Goal: Task Accomplishment & Management: Manage account settings

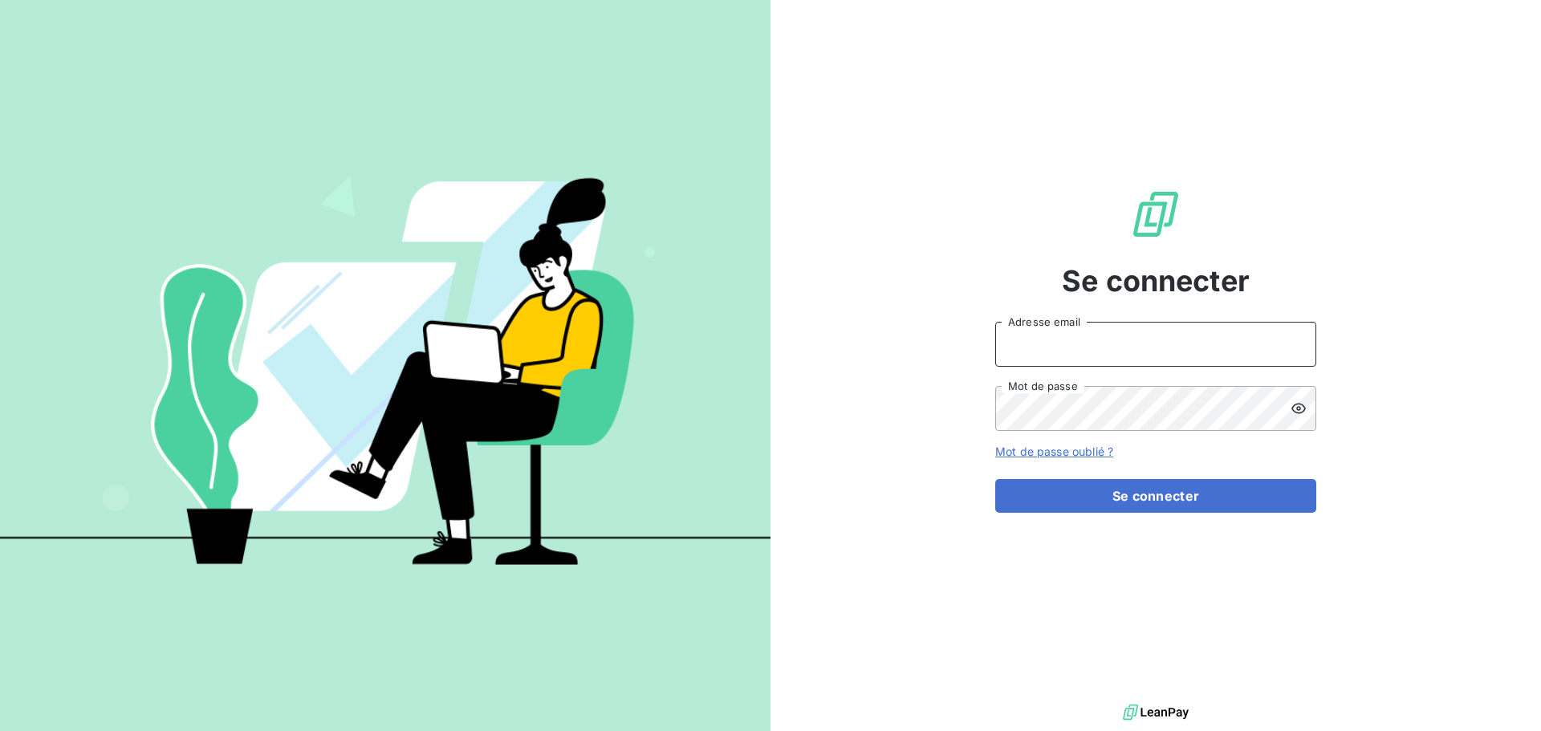
type input "[EMAIL_ADDRESS][DOMAIN_NAME]"
click at [1172, 523] on div "Se connecter [EMAIL_ADDRESS][DOMAIN_NAME] Adresse email Mot de passe Mot de pas…" at bounding box center [1155, 350] width 321 height 700
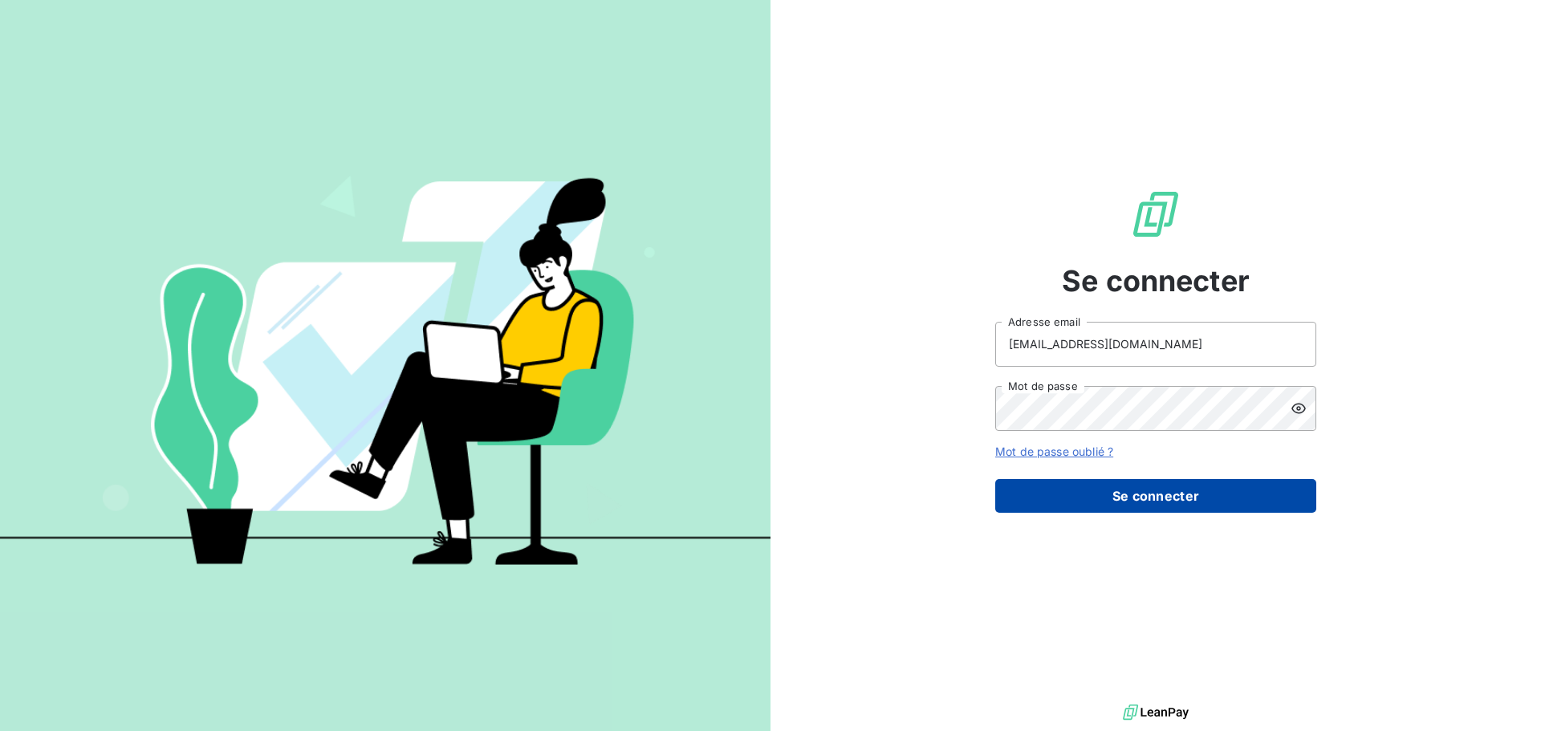
click at [1150, 507] on button "Se connecter" at bounding box center [1155, 496] width 321 height 34
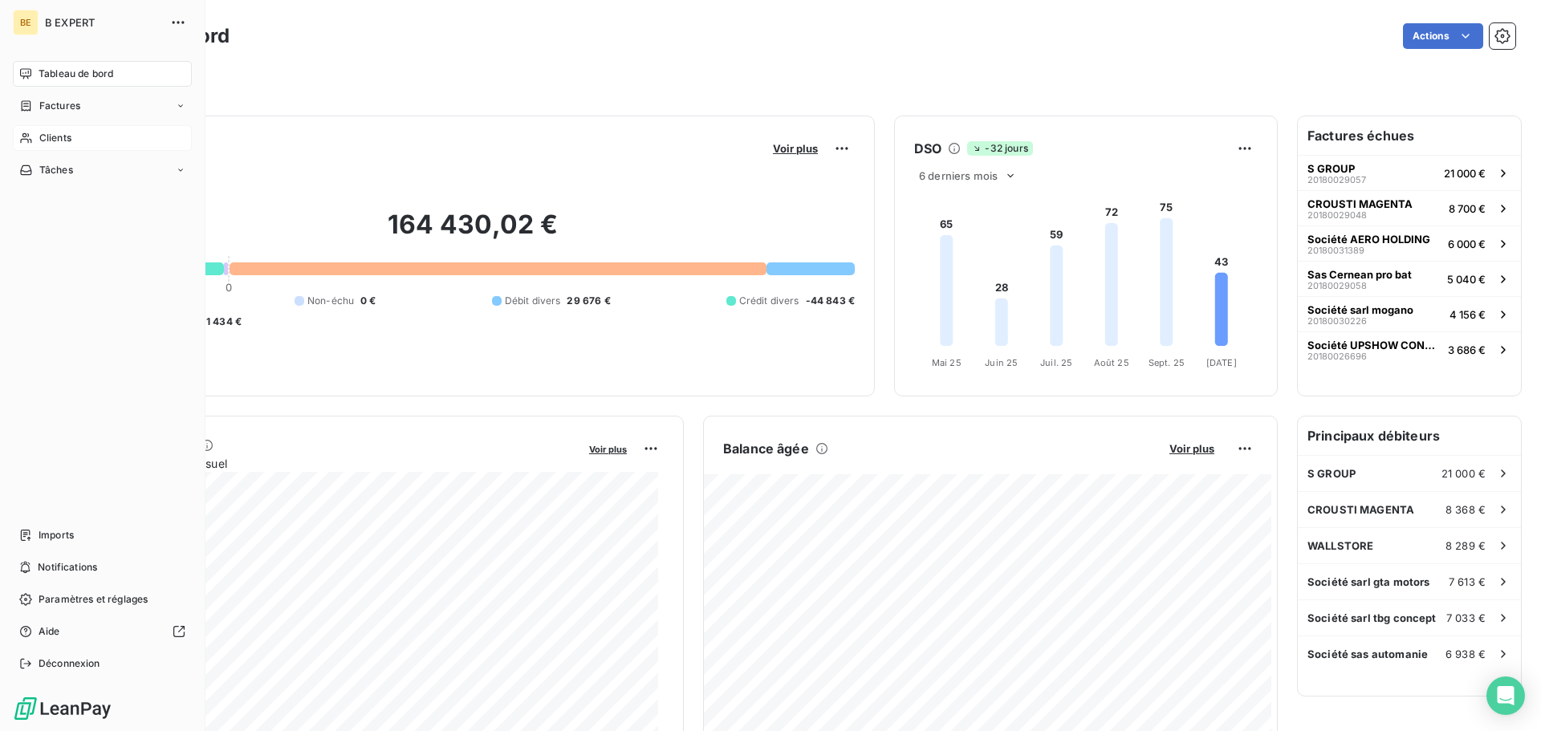
click at [39, 144] on span "Clients" at bounding box center [55, 138] width 32 height 14
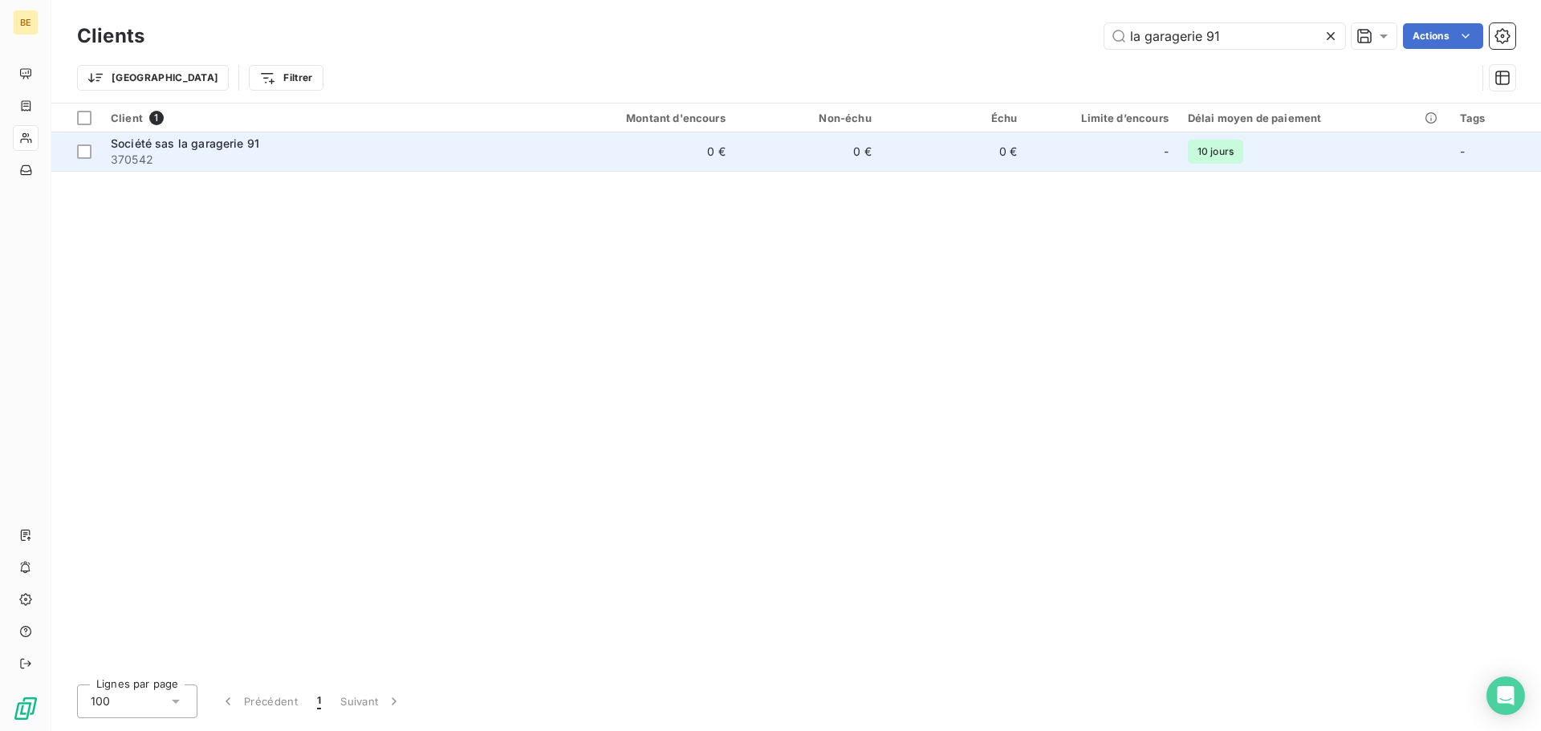
type input "la garagerie 91"
click at [323, 167] on span "370542" at bounding box center [320, 160] width 419 height 16
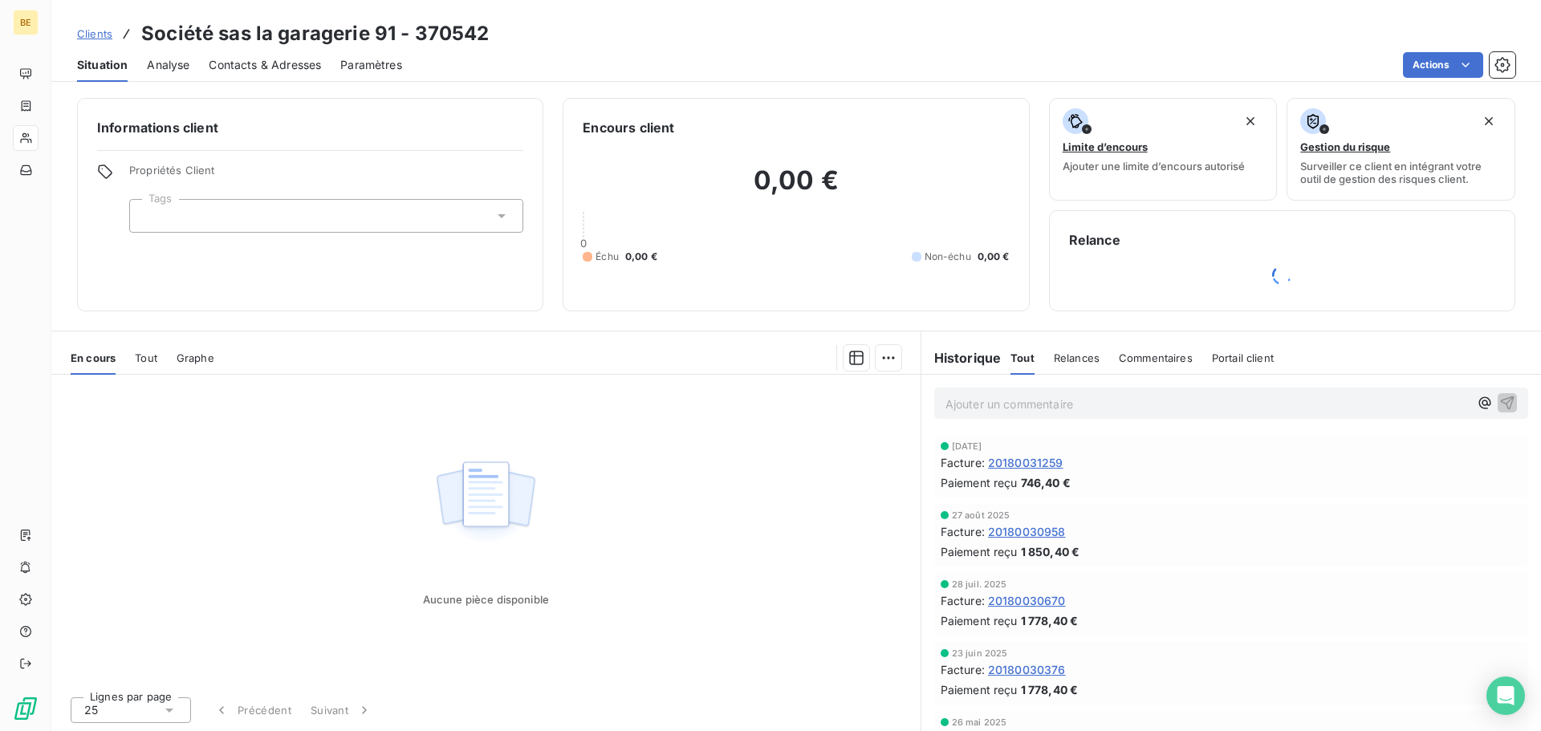
scroll to position [1, 0]
click at [994, 599] on span "20180030670" at bounding box center [1027, 599] width 78 height 17
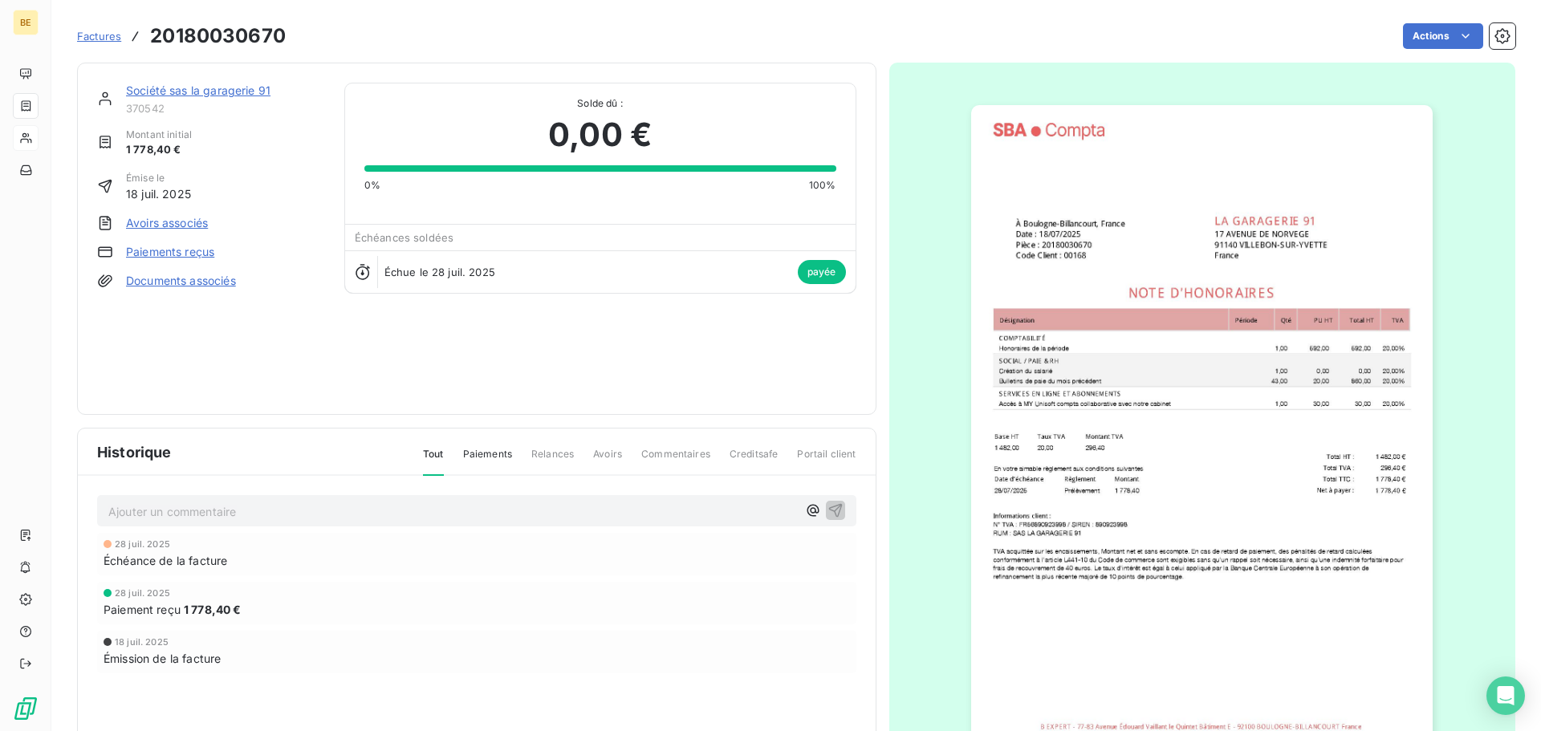
click at [1322, 384] on img "button" at bounding box center [1201, 431] width 461 height 653
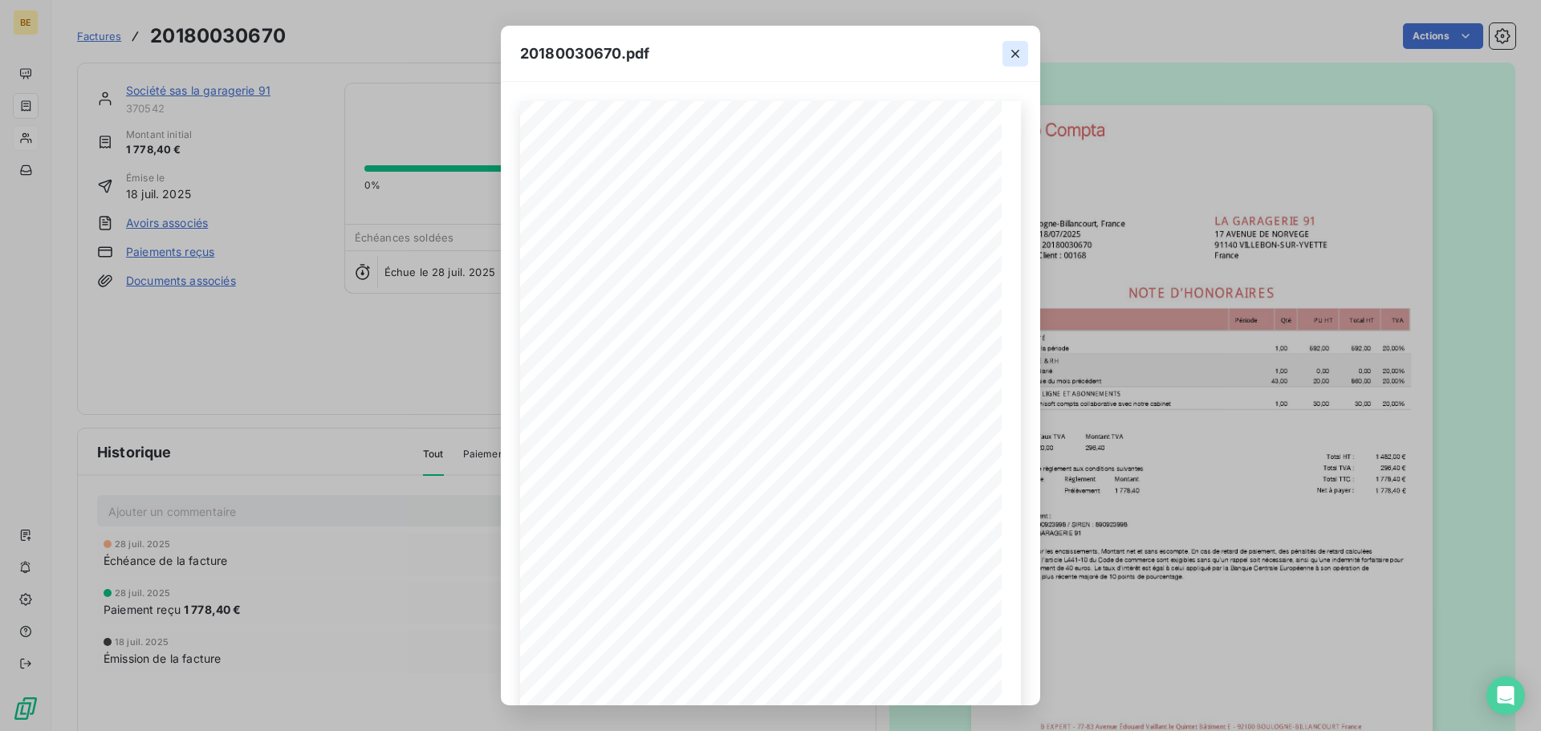
click at [1017, 52] on icon "button" at bounding box center [1015, 54] width 16 height 16
